Goal: Task Accomplishment & Management: Manage account settings

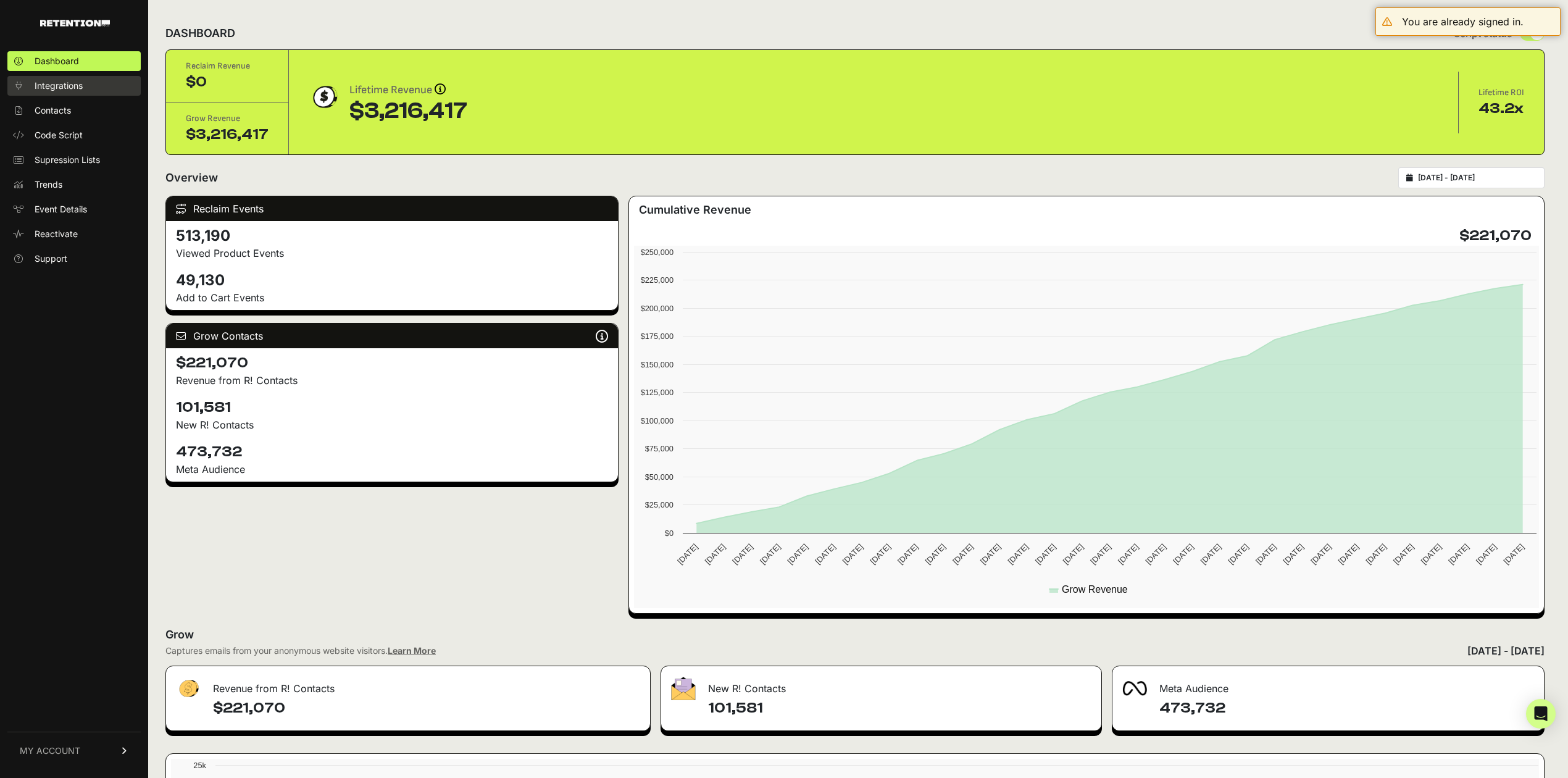
click at [94, 79] on link "Integrations" at bounding box center [74, 86] width 133 height 20
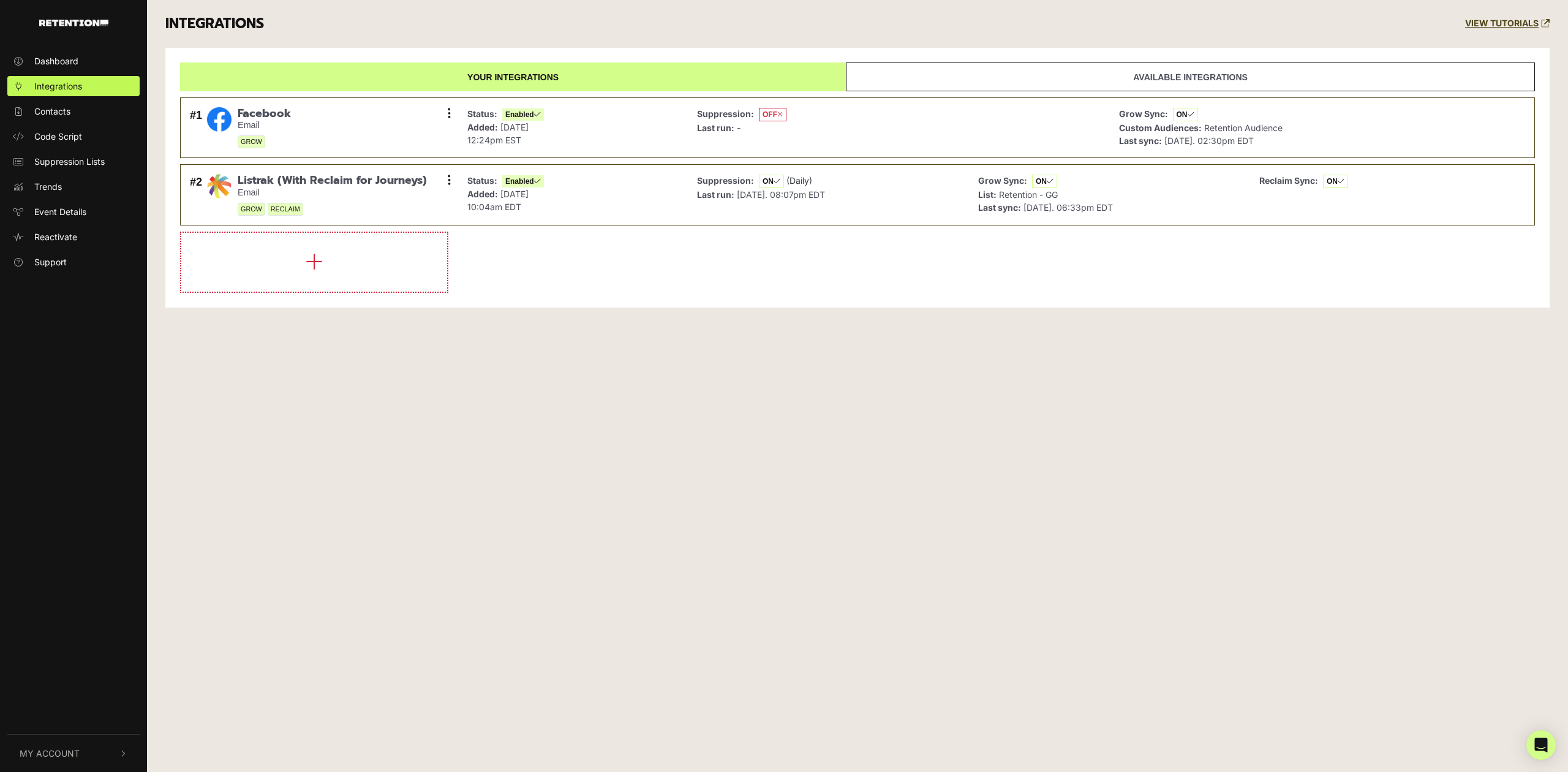
click at [66, 751] on span "My Account" at bounding box center [49, 753] width 60 height 13
click at [80, 622] on span "Account Details" at bounding box center [66, 623] width 63 height 13
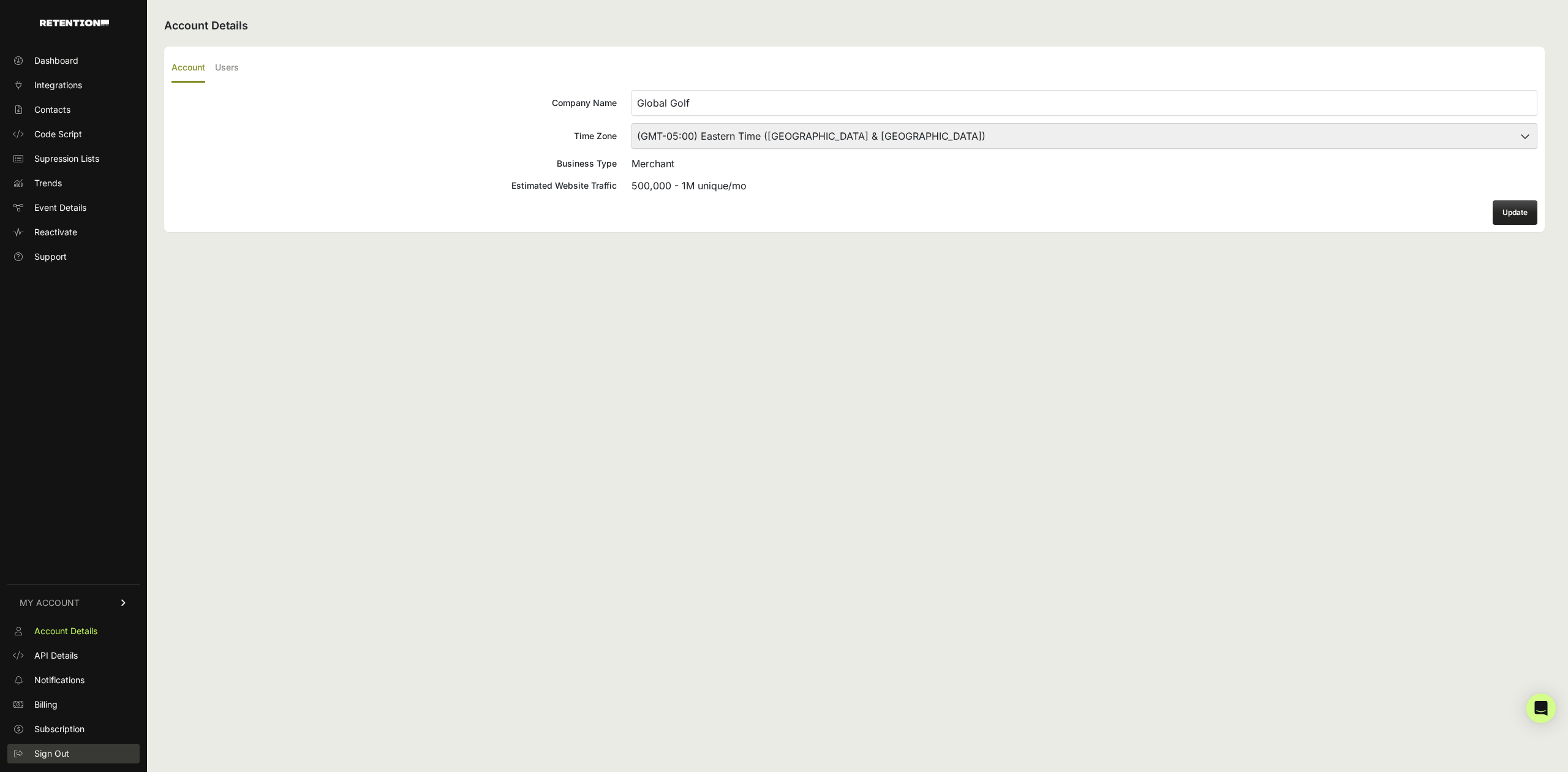
click at [49, 746] on link "Sign Out" at bounding box center [74, 753] width 132 height 20
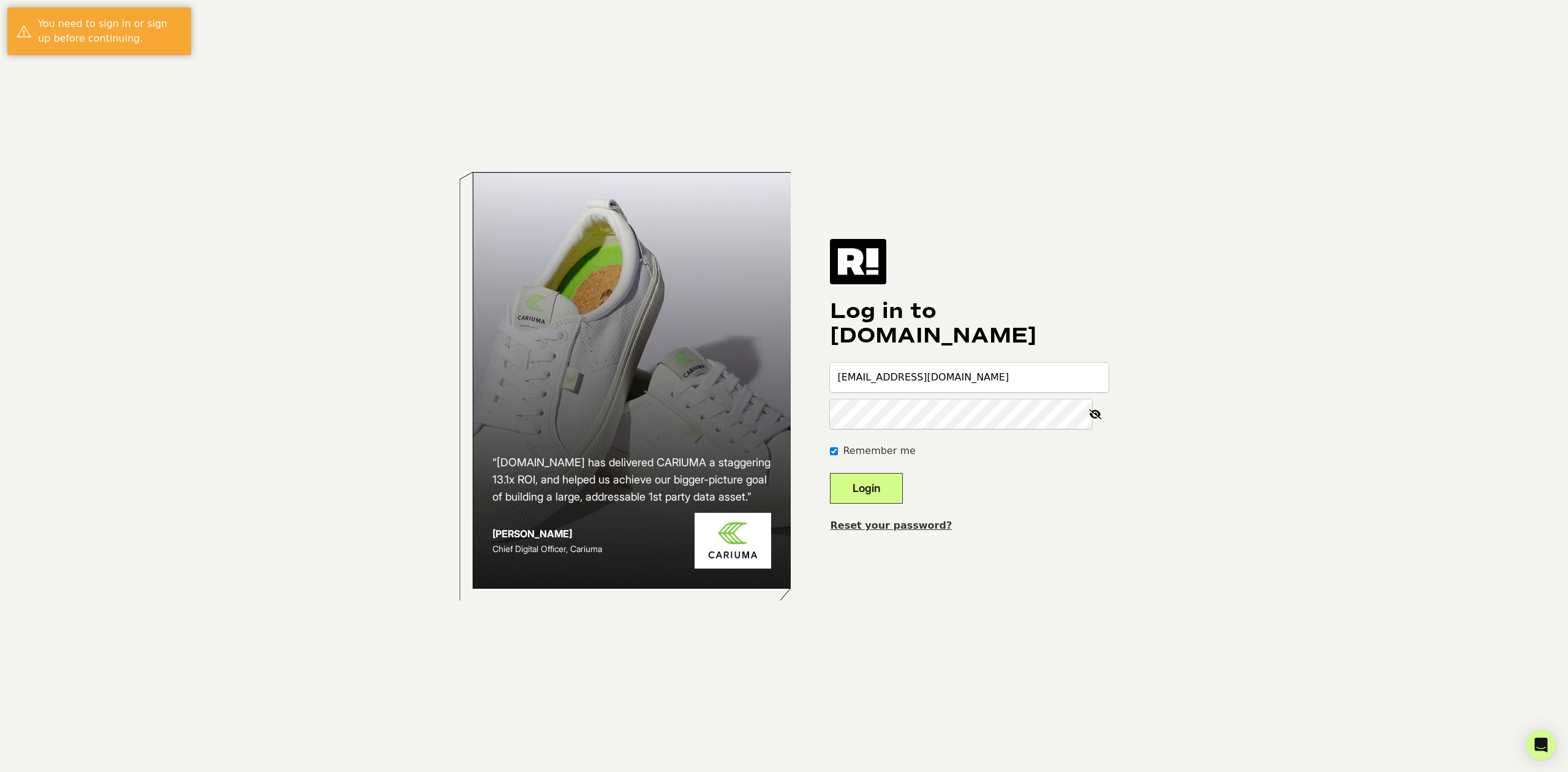
click at [974, 373] on input "[EMAIL_ADDRESS][DOMAIN_NAME]" at bounding box center [969, 378] width 279 height 30
type input "slamoure+fairway@wgs.com"
click at [901, 491] on button "Login" at bounding box center [867, 488] width 73 height 31
